Goal: Information Seeking & Learning: Learn about a topic

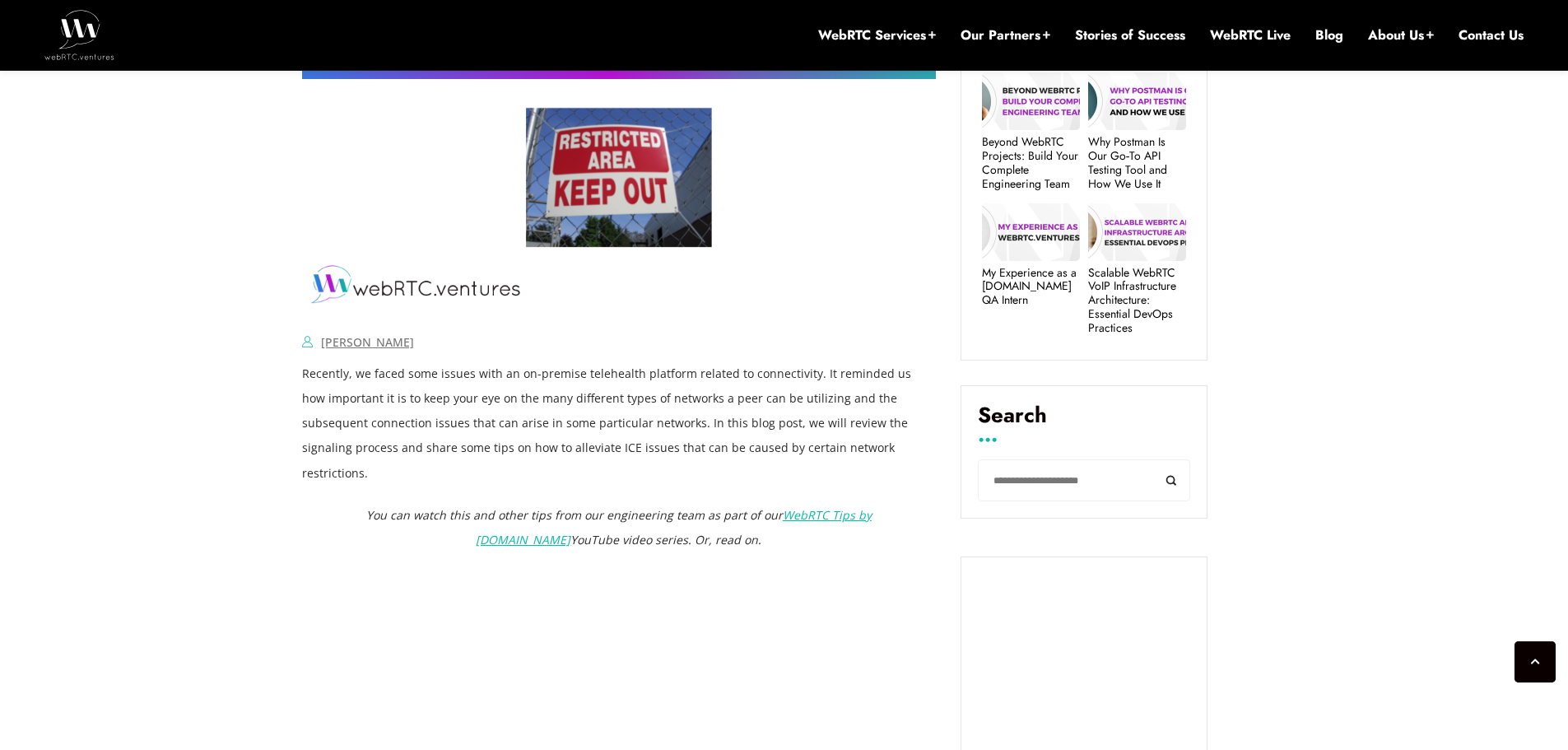
scroll to position [840, 0]
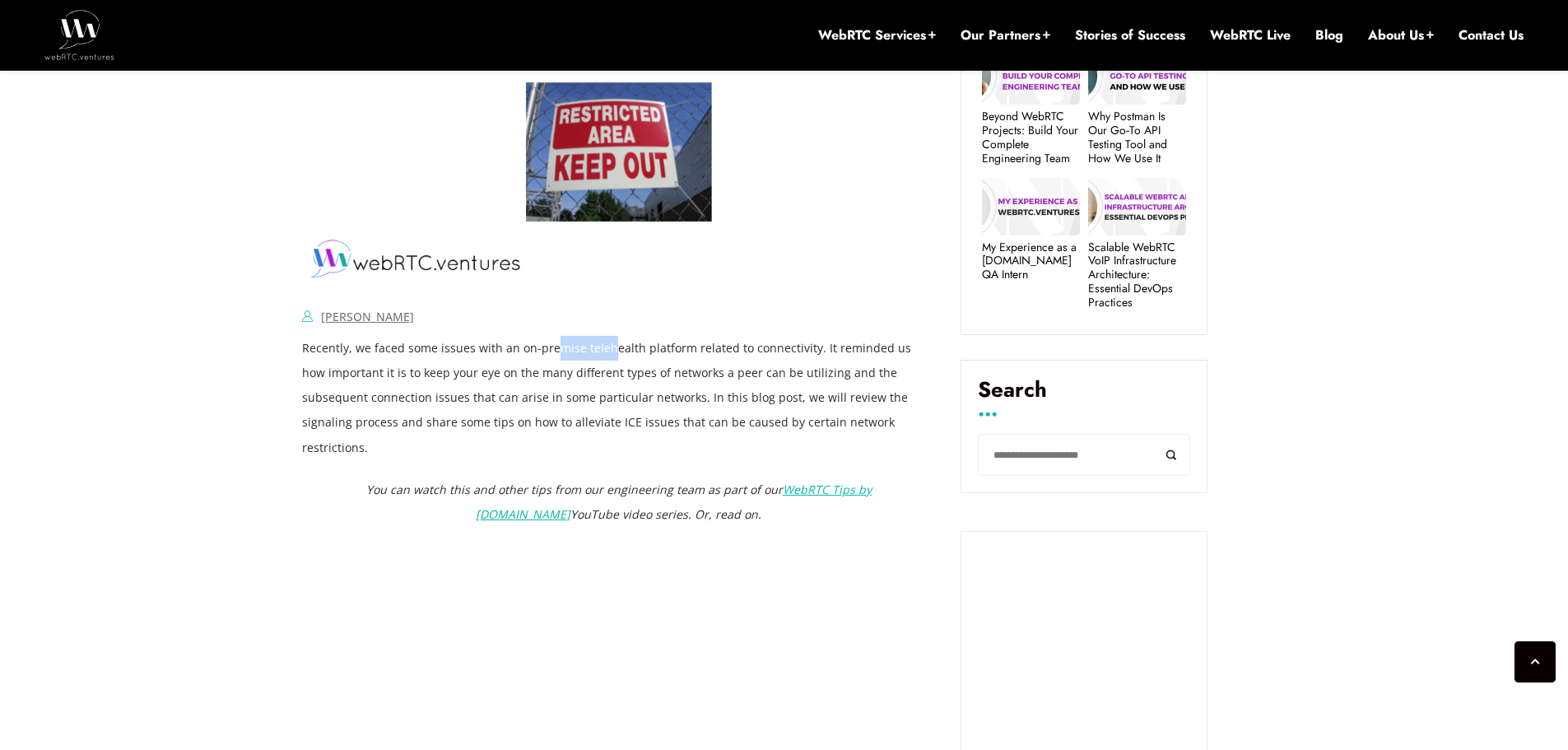
drag, startPoint x: 548, startPoint y: 346, endPoint x: 604, endPoint y: 347, distance: 56.0
click at [604, 347] on p "Recently, we faced some issues with an on-premise telehealth platform related t…" at bounding box center [618, 398] width 633 height 124
click at [618, 355] on p "Recently, we faced some issues with an on-premise telehealth platform related t…" at bounding box center [618, 398] width 633 height 124
drag, startPoint x: 644, startPoint y: 348, endPoint x: 664, endPoint y: 348, distance: 20.0
click at [662, 348] on p "Recently, we faced some issues with an on-premise telehealth platform related t…" at bounding box center [618, 398] width 633 height 124
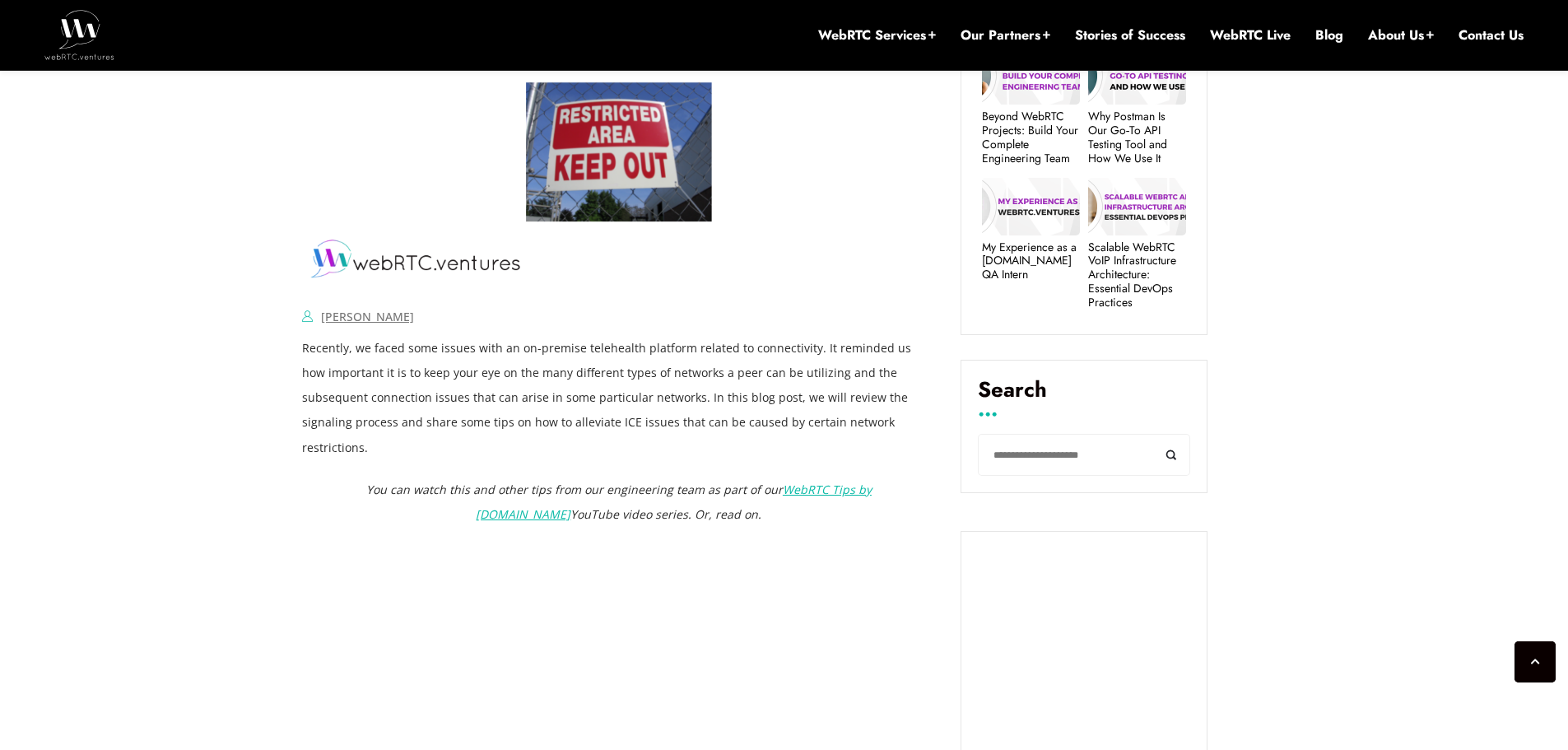
click at [669, 349] on p "Recently, we faced some issues with an on-premise telehealth platform related t…" at bounding box center [618, 398] width 633 height 124
click at [760, 355] on p "Recently, we faced some issues with an on-premise telehealth platform related t…" at bounding box center [618, 398] width 633 height 124
click at [806, 359] on p "Recently, we faced some issues with an on-premise telehealth platform related t…" at bounding box center [618, 398] width 633 height 124
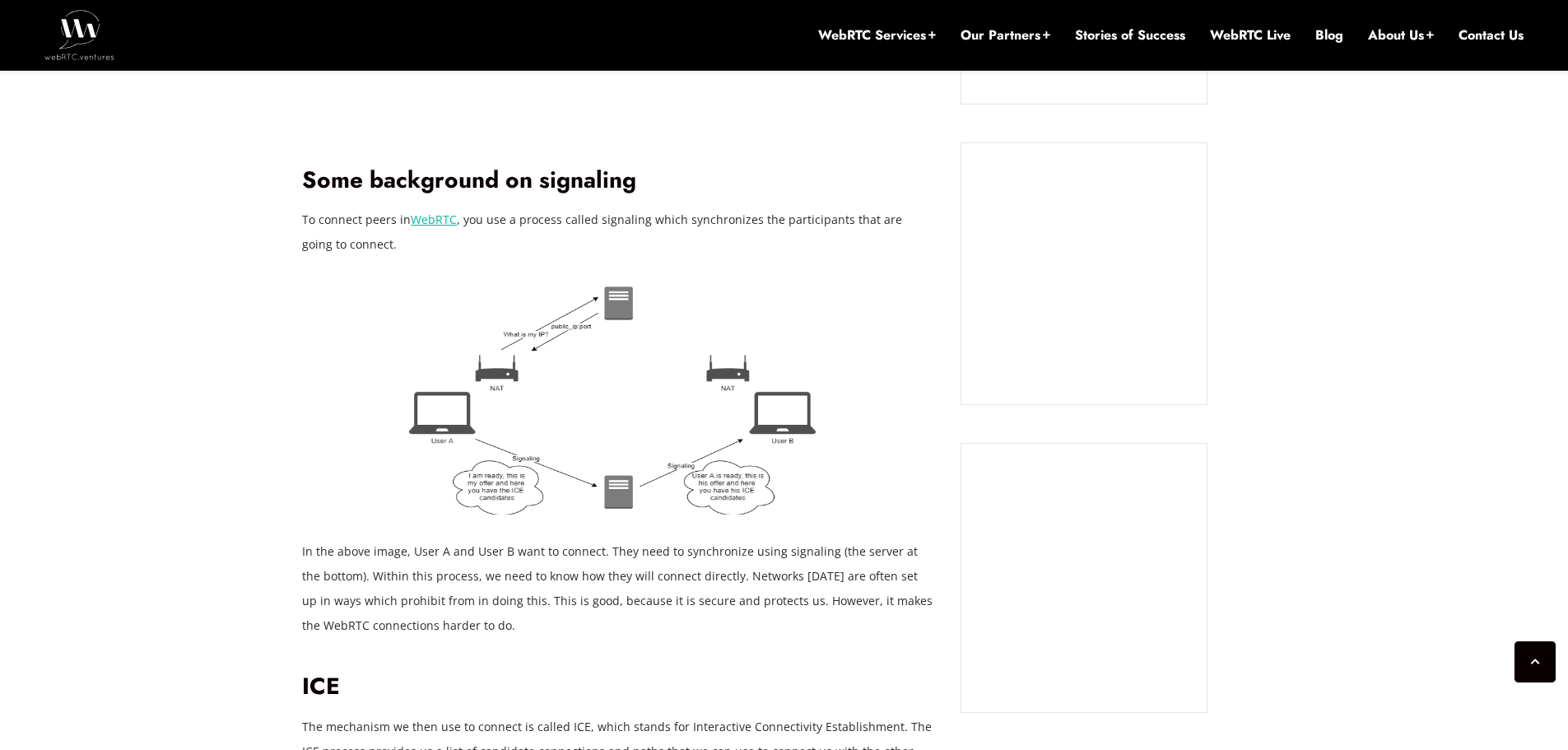
scroll to position [1581, 0]
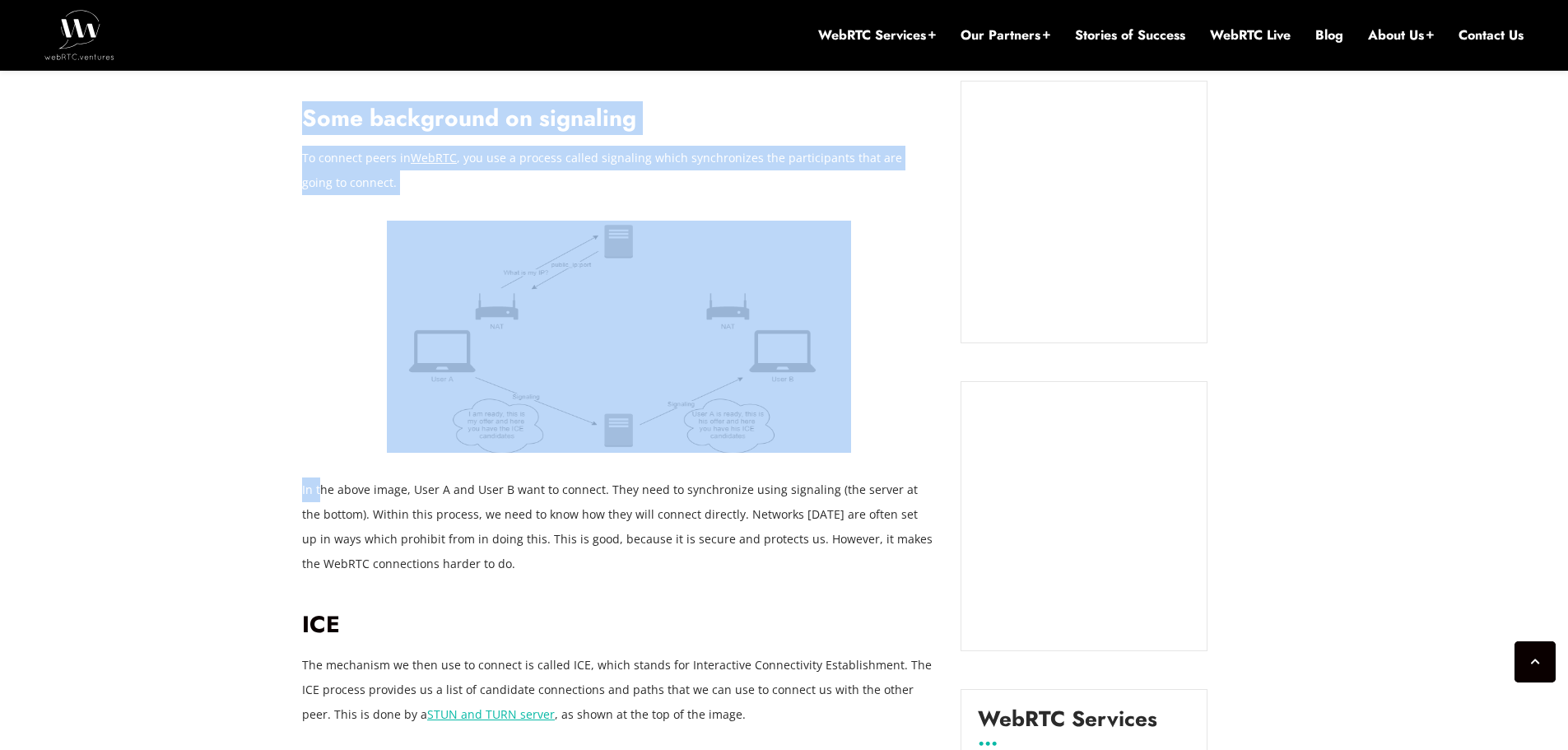
drag, startPoint x: 299, startPoint y: 462, endPoint x: 318, endPoint y: 467, distance: 19.6
click at [319, 478] on p "In the above image, User A and User B want to connect. They need to synchronize…" at bounding box center [618, 527] width 633 height 98
click at [320, 478] on p "In the above image, User A and User B want to connect. They need to synchronize…" at bounding box center [618, 527] width 633 height 98
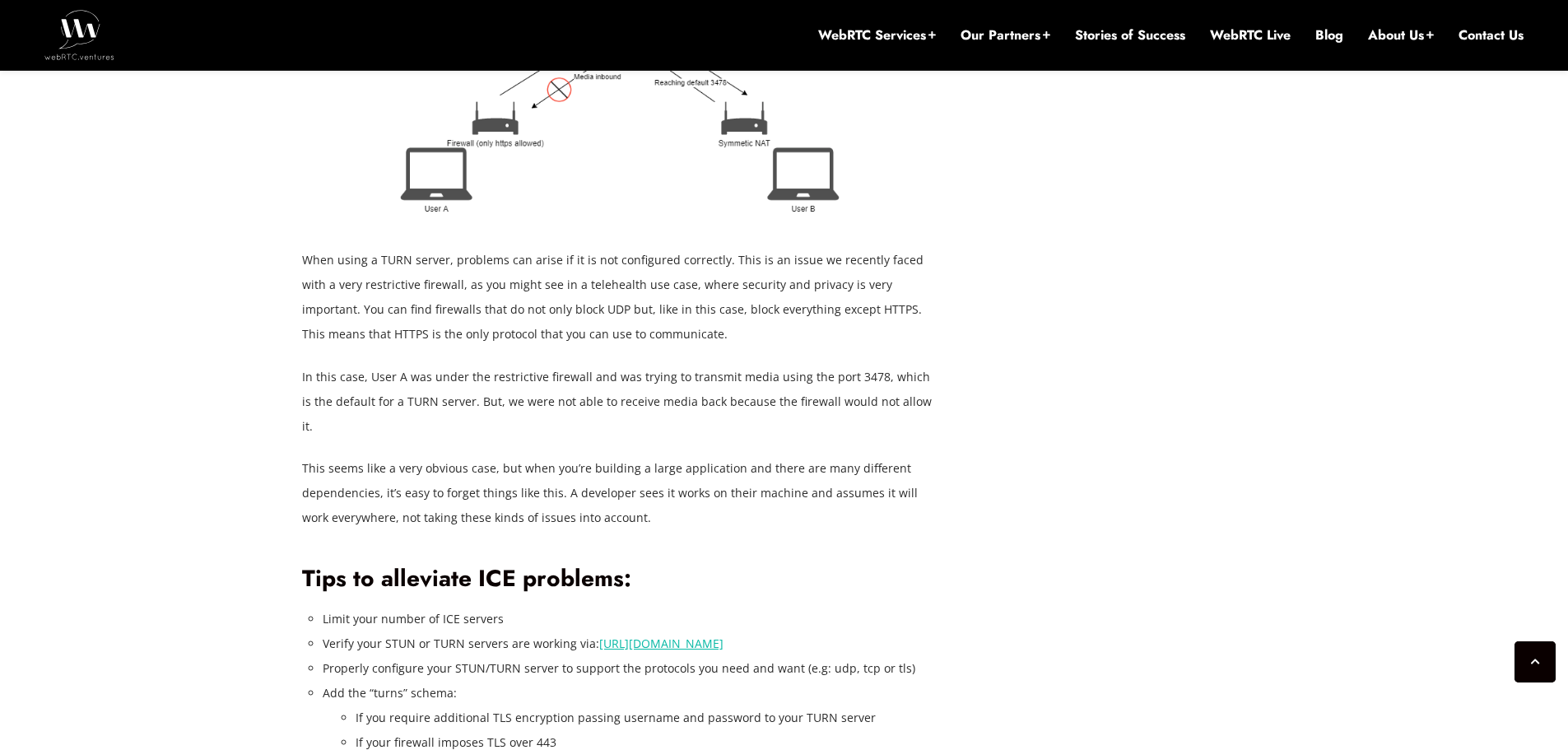
scroll to position [3310, 0]
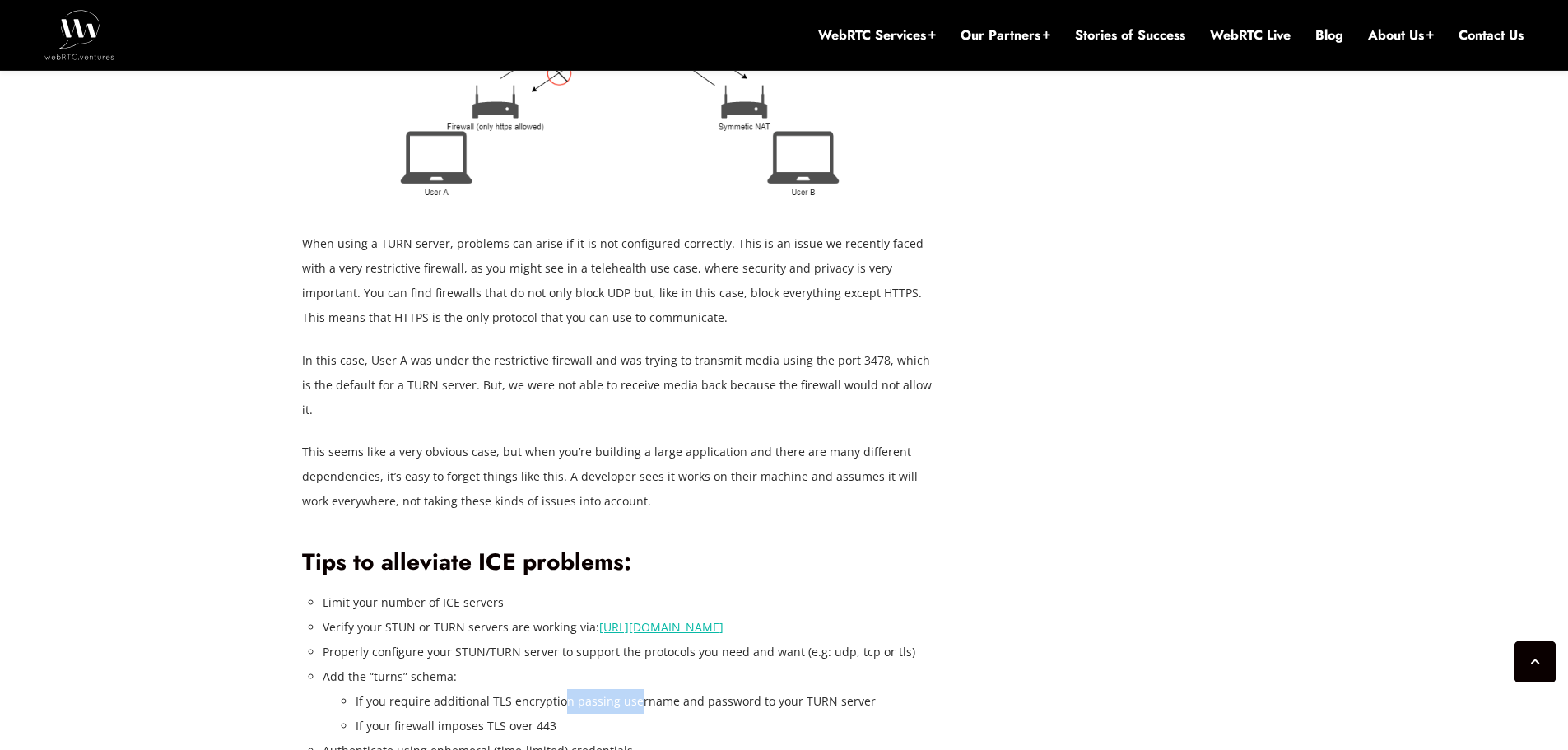
drag, startPoint x: 559, startPoint y: 680, endPoint x: 695, endPoint y: 691, distance: 136.4
click at [675, 689] on li "If you require additional TLS encryption passing username and password to your …" at bounding box center [645, 701] width 580 height 25
click at [695, 714] on li "If your firewall imposes TLS over 443" at bounding box center [645, 725] width 580 height 25
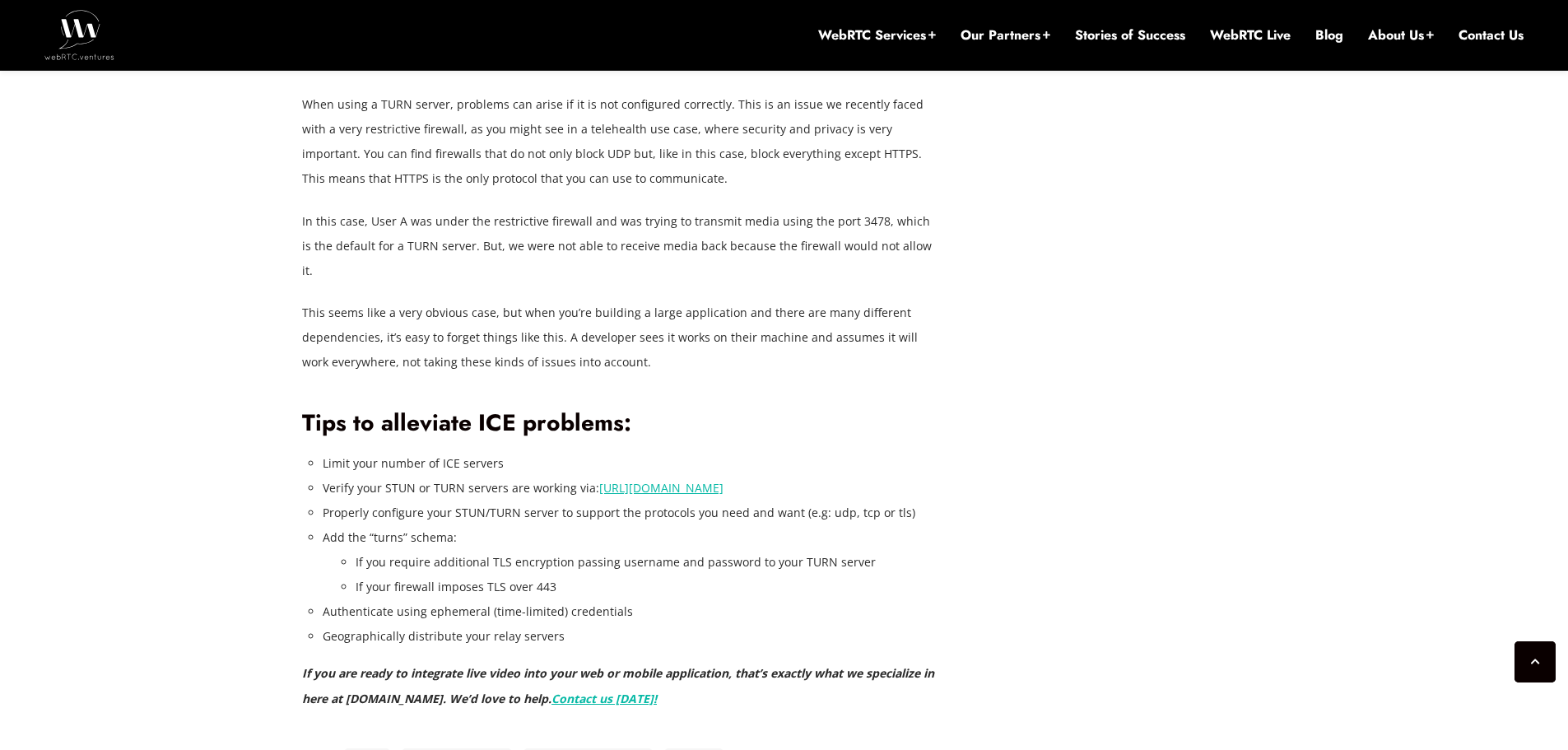
scroll to position [3474, 0]
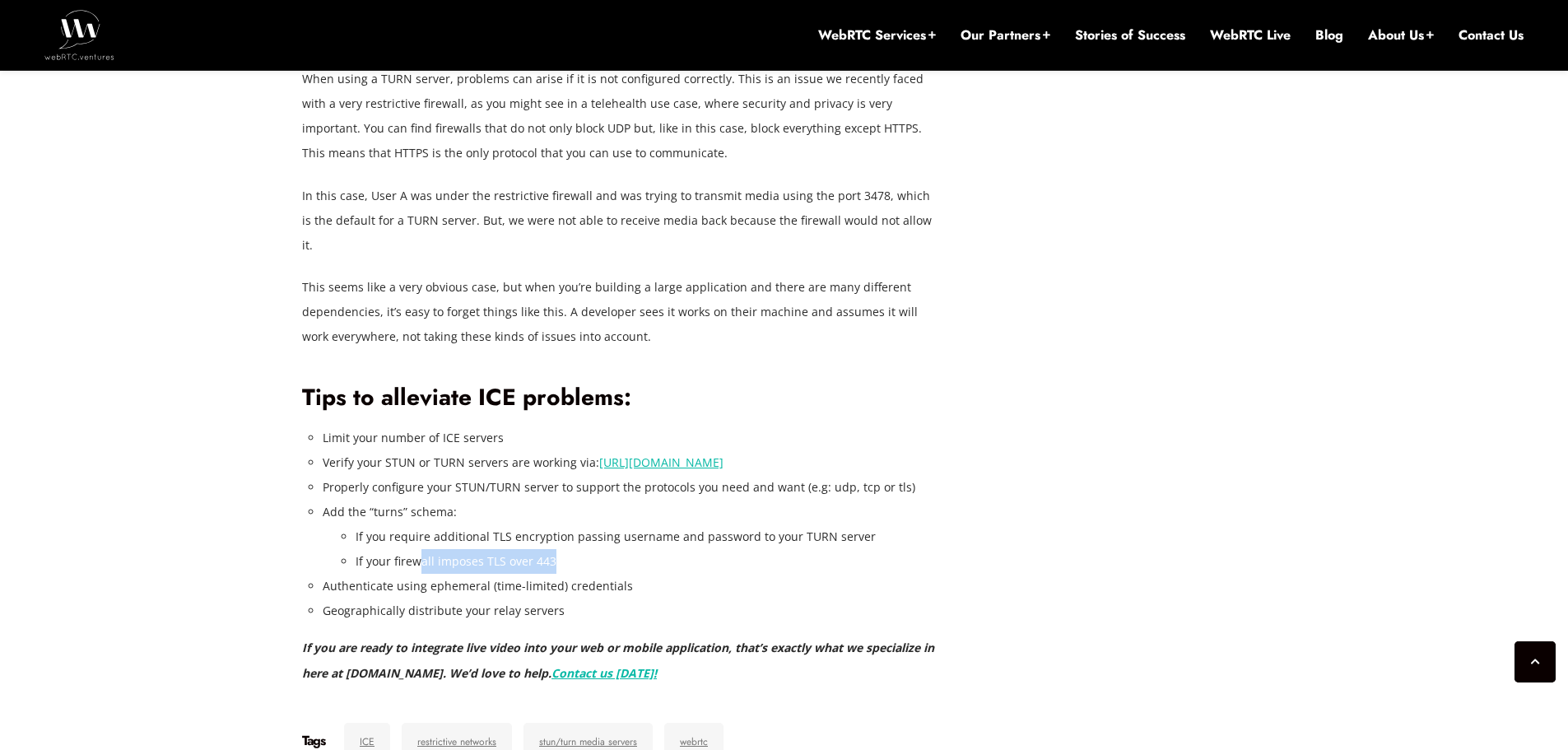
drag, startPoint x: 472, startPoint y: 542, endPoint x: 561, endPoint y: 542, distance: 89.0
click at [561, 549] on li "If your firewall imposes TLS over 443" at bounding box center [645, 561] width 580 height 25
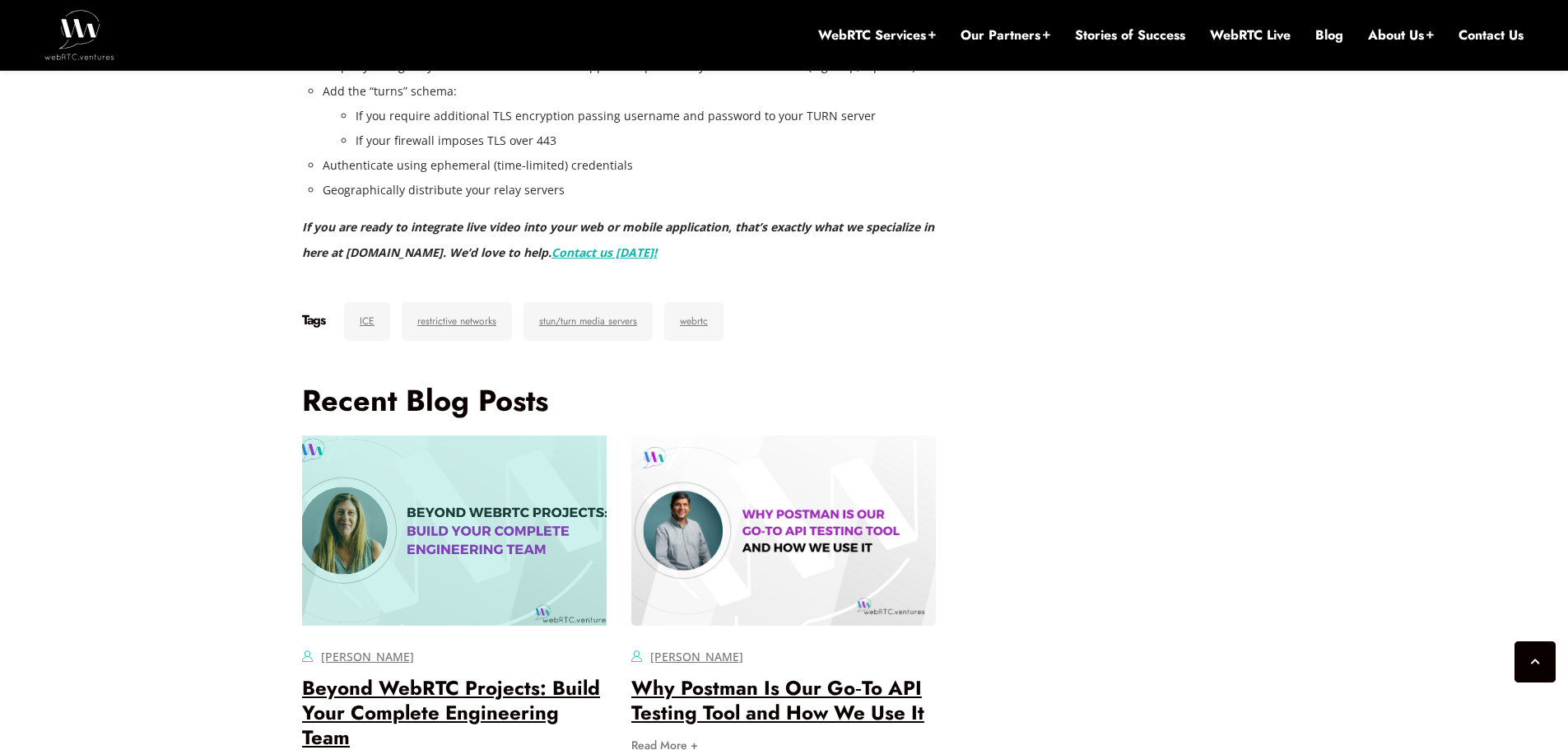
scroll to position [3639, 0]
